Goal: Information Seeking & Learning: Learn about a topic

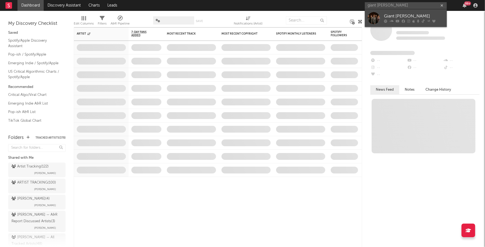
type input "giant [PERSON_NAME]"
click at [416, 15] on div "Giant [PERSON_NAME]" at bounding box center [414, 16] width 60 height 7
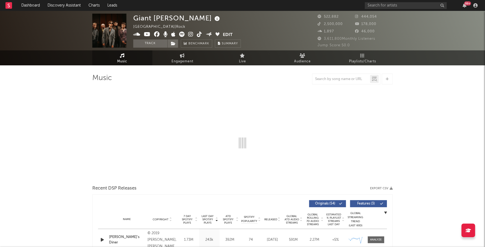
select select "6m"
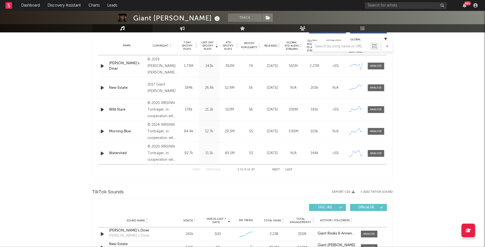
scroll to position [214, 0]
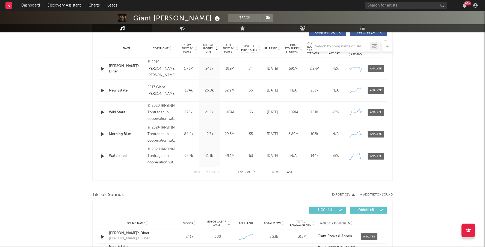
click at [271, 46] on div at bounding box center [242, 46] width 300 height 11
click at [271, 47] on div at bounding box center [242, 46] width 300 height 11
click at [280, 47] on div at bounding box center [242, 46] width 300 height 11
click at [275, 48] on div at bounding box center [242, 46] width 300 height 11
click at [253, 211] on div "UGC ( 41 ) Official ( 4 )" at bounding box center [314, 210] width 144 height 7
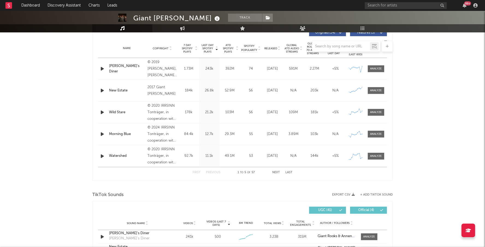
click at [252, 51] on div at bounding box center [242, 46] width 300 height 11
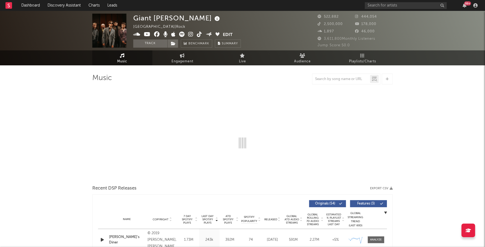
select select "6m"
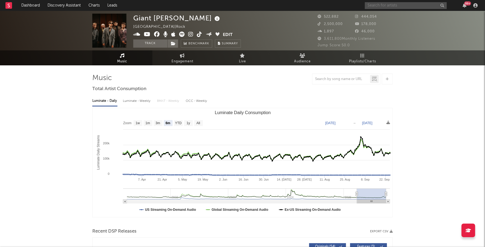
click at [394, 5] on input "text" at bounding box center [406, 5] width 82 height 7
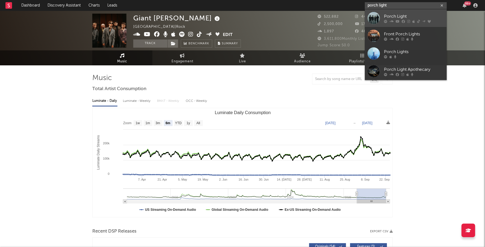
type input "porch light"
click at [394, 12] on link "Porch Light" at bounding box center [406, 18] width 82 height 18
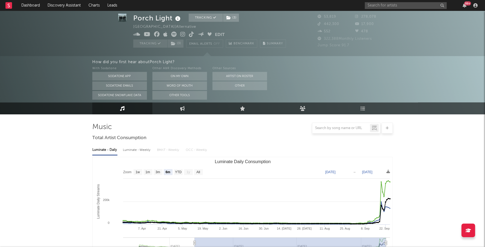
scroll to position [43, 0]
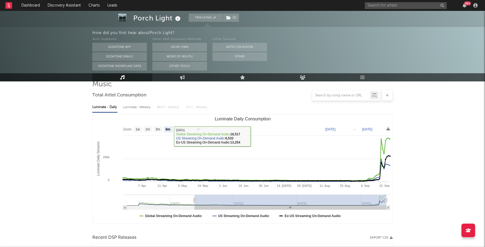
click at [196, 129] on text "All" at bounding box center [198, 130] width 4 height 4
select select "All"
type input "[DATE]"
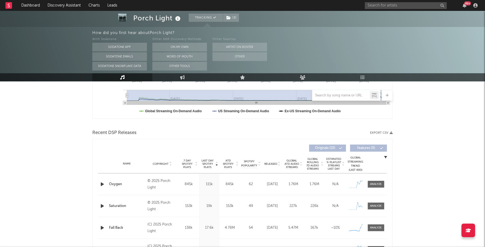
scroll to position [174, 0]
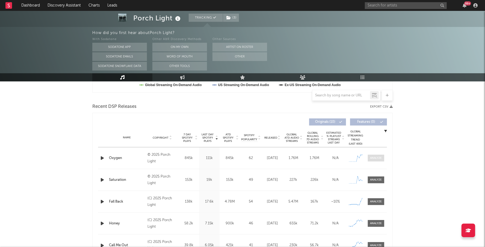
click at [374, 157] on div at bounding box center [376, 158] width 12 height 4
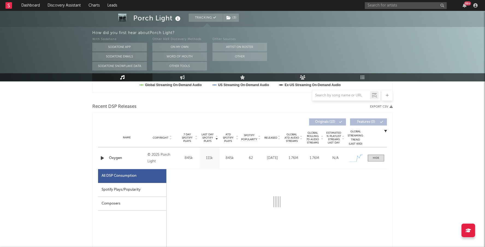
scroll to position [230, 0]
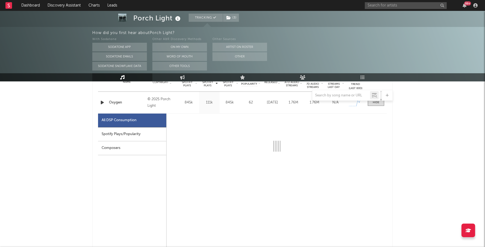
select select "1w"
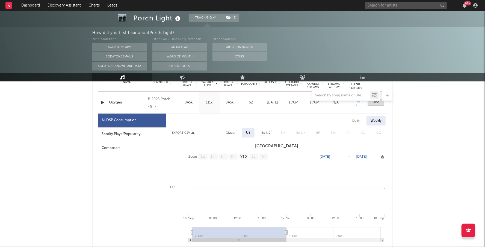
click at [138, 134] on div "Spotify Plays/Popularity" at bounding box center [132, 135] width 68 height 14
select select "1w"
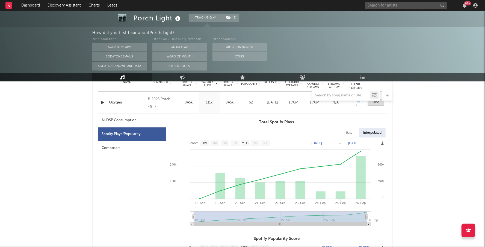
click at [374, 104] on div at bounding box center [375, 103] width 7 height 4
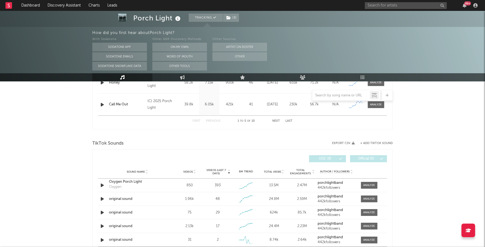
scroll to position [315, 0]
click at [378, 183] on div at bounding box center [382, 185] width 8 height 5
click at [370, 184] on div at bounding box center [369, 185] width 12 height 4
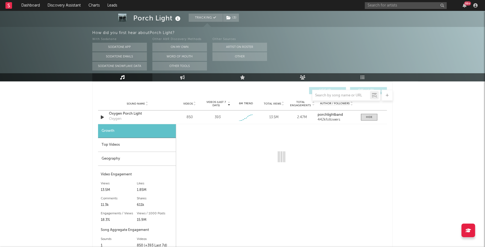
scroll to position [392, 0]
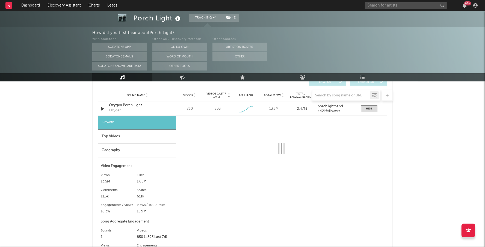
select select "1w"
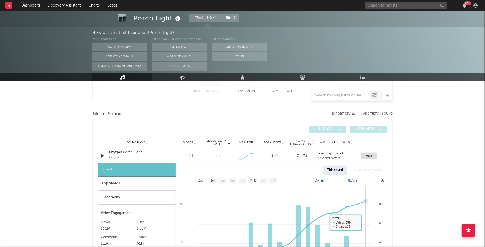
scroll to position [344, 0]
click at [368, 156] on div at bounding box center [369, 157] width 7 height 4
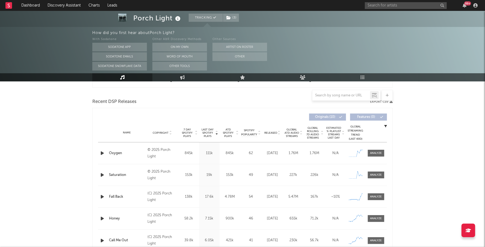
scroll to position [0, 0]
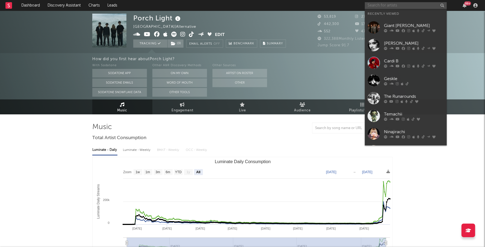
click at [389, 6] on input "text" at bounding box center [406, 5] width 82 height 7
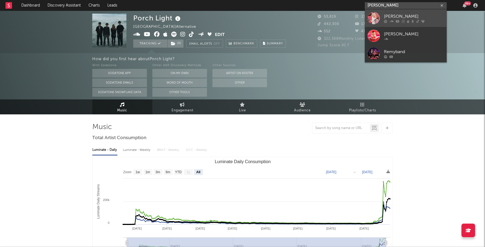
type input "[PERSON_NAME]"
click at [405, 12] on link "[PERSON_NAME]" at bounding box center [406, 18] width 82 height 18
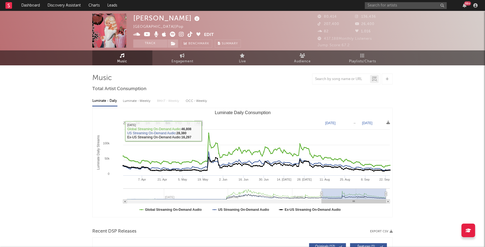
click at [198, 123] on text "All" at bounding box center [198, 124] width 4 height 4
select select "All"
type input "[DATE]"
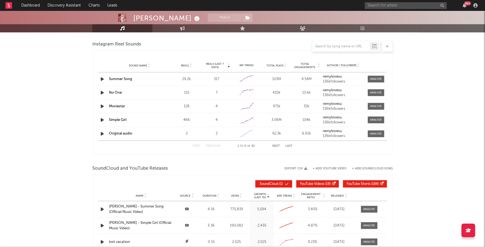
scroll to position [586, 0]
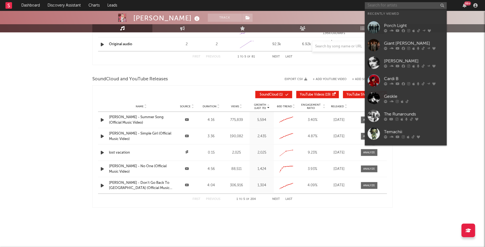
click at [399, 7] on input "text" at bounding box center [406, 5] width 82 height 7
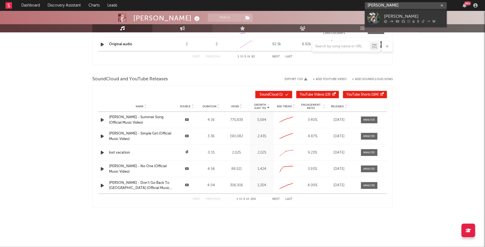
type input "[PERSON_NAME]"
click at [401, 14] on div "[PERSON_NAME]" at bounding box center [414, 16] width 60 height 7
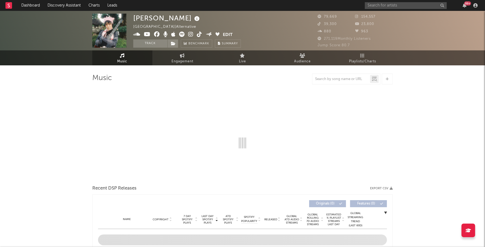
select select "6m"
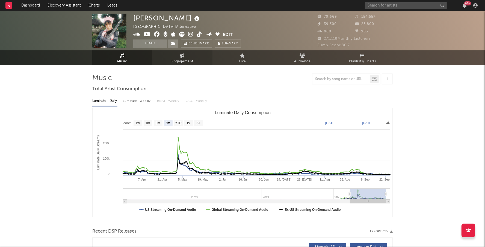
click at [189, 57] on link "Engagement" at bounding box center [182, 57] width 60 height 15
select select "1w"
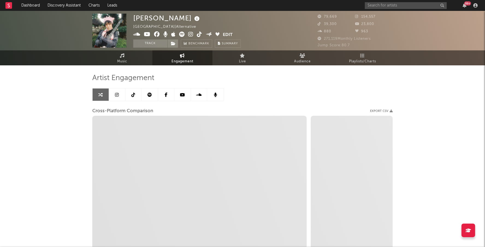
select select "1m"
